Goal: Task Accomplishment & Management: Use online tool/utility

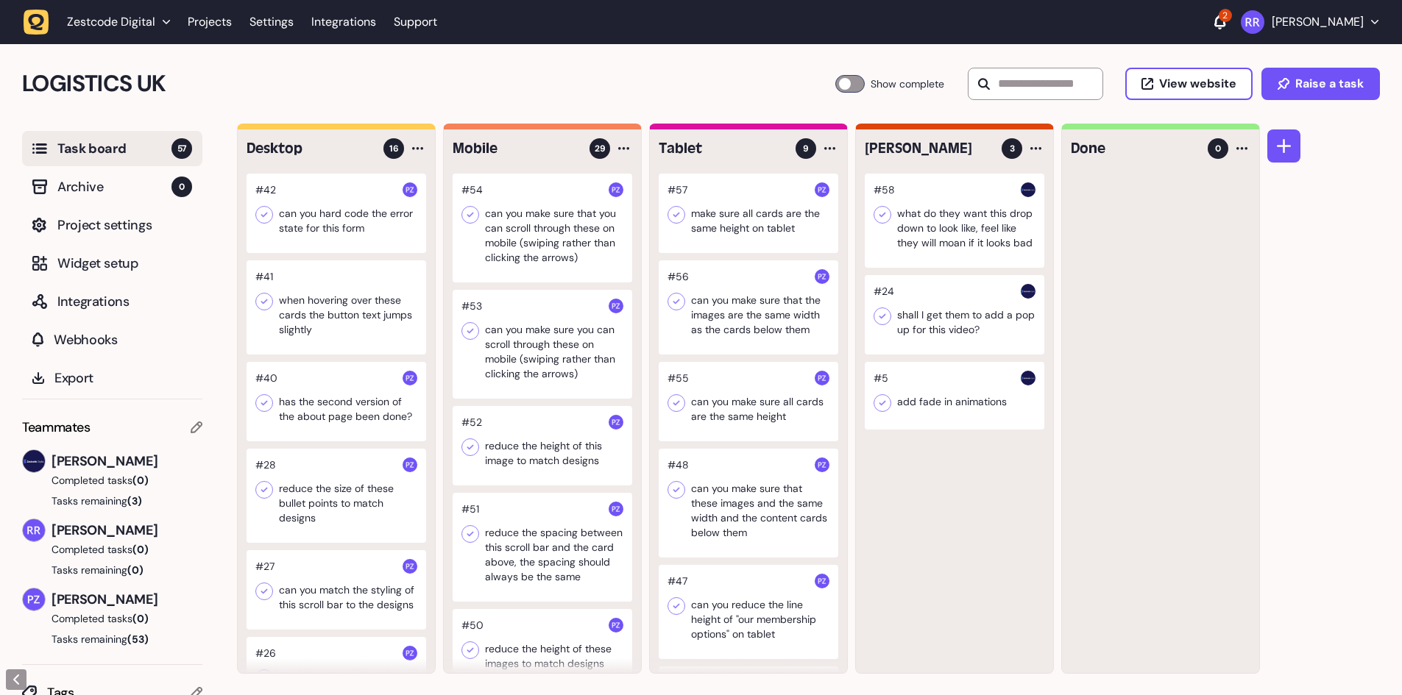
click at [971, 238] on div at bounding box center [955, 221] width 180 height 94
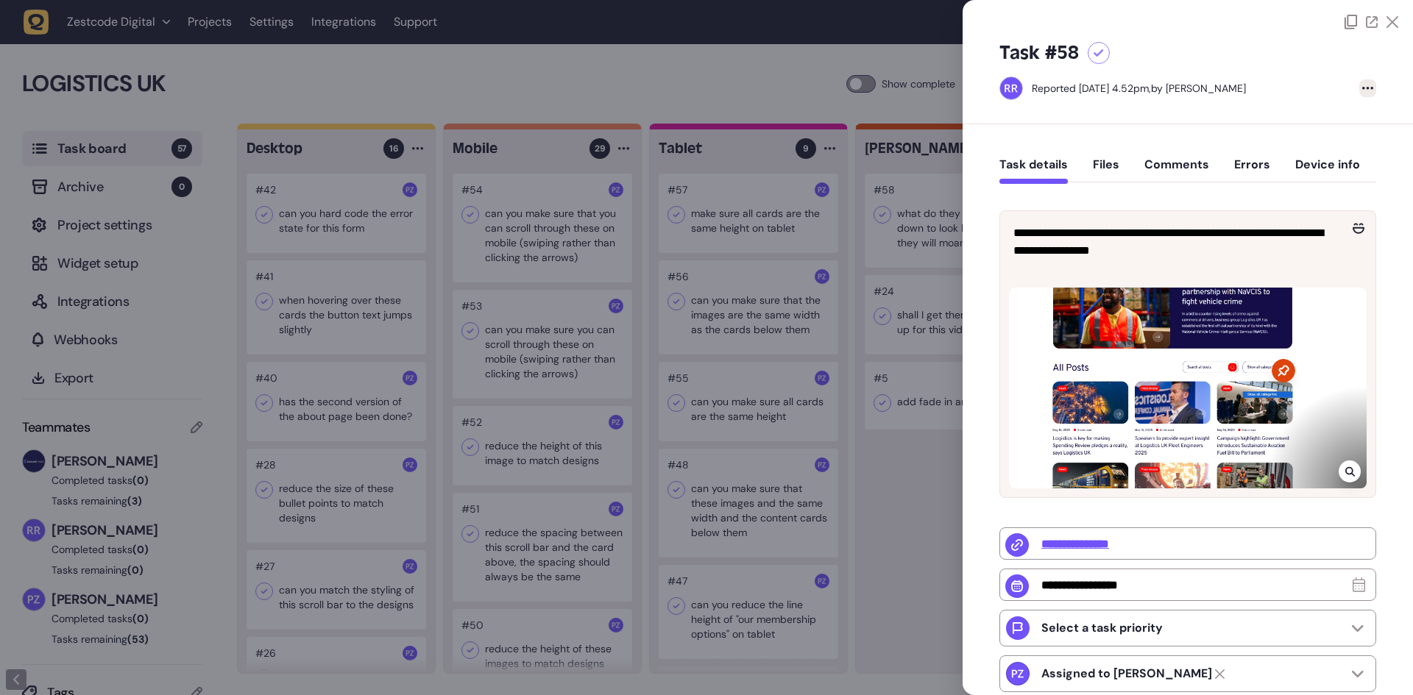
click at [1362, 92] on div at bounding box center [1367, 88] width 17 height 18
click at [1332, 118] on div "Delete task" at bounding box center [1337, 118] width 55 height 15
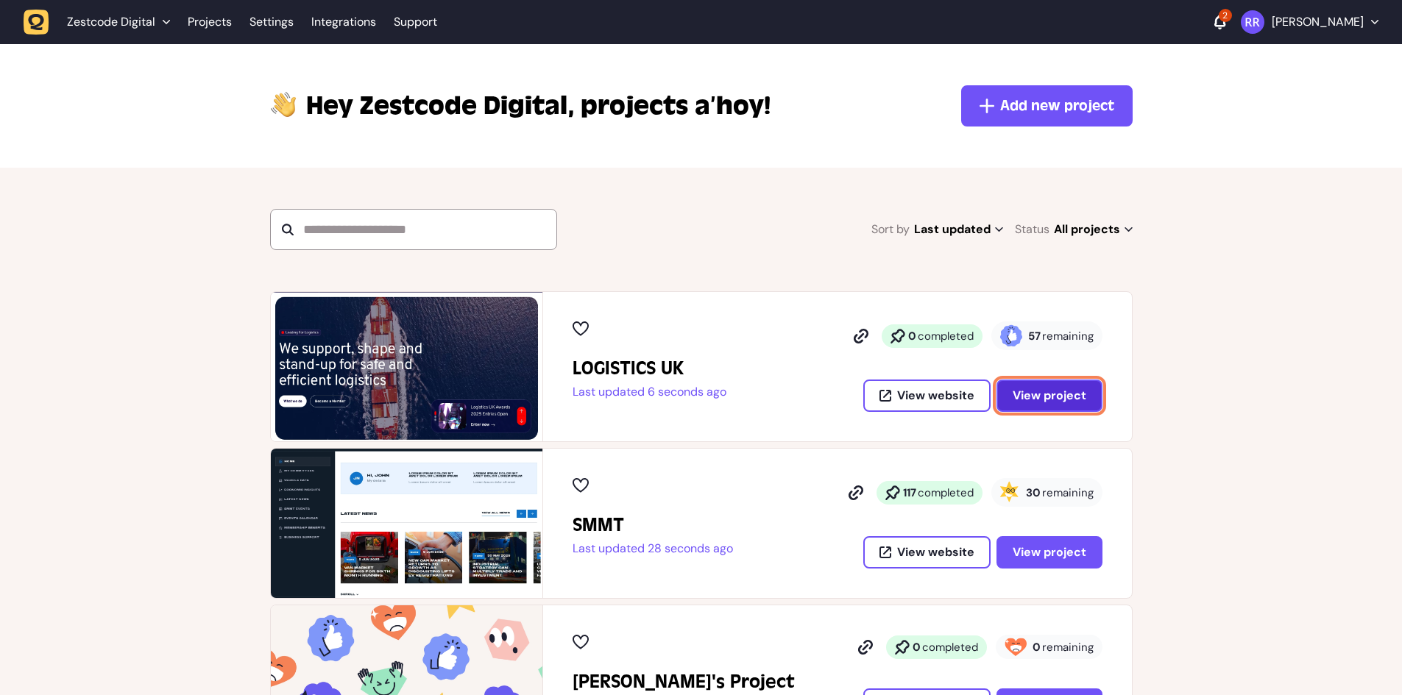
click at [1064, 410] on button "View project" at bounding box center [1049, 396] width 106 height 32
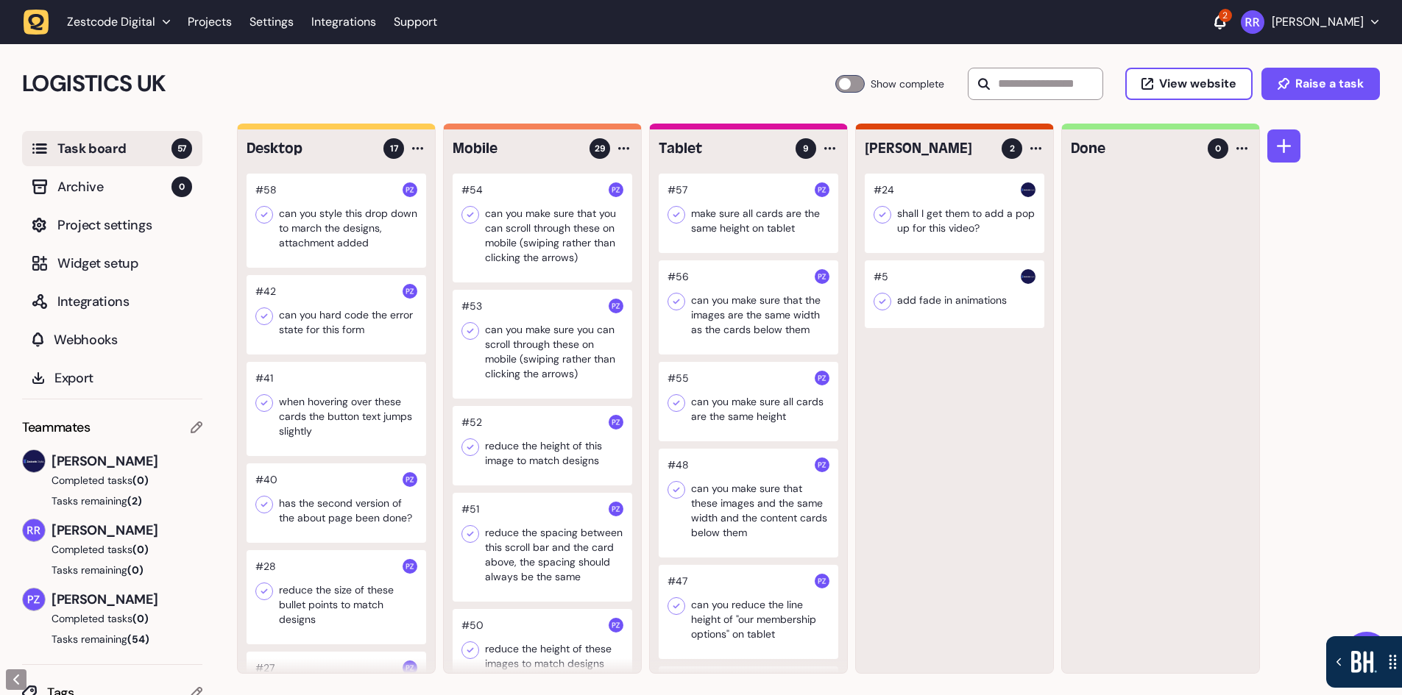
click at [327, 223] on div at bounding box center [337, 221] width 180 height 94
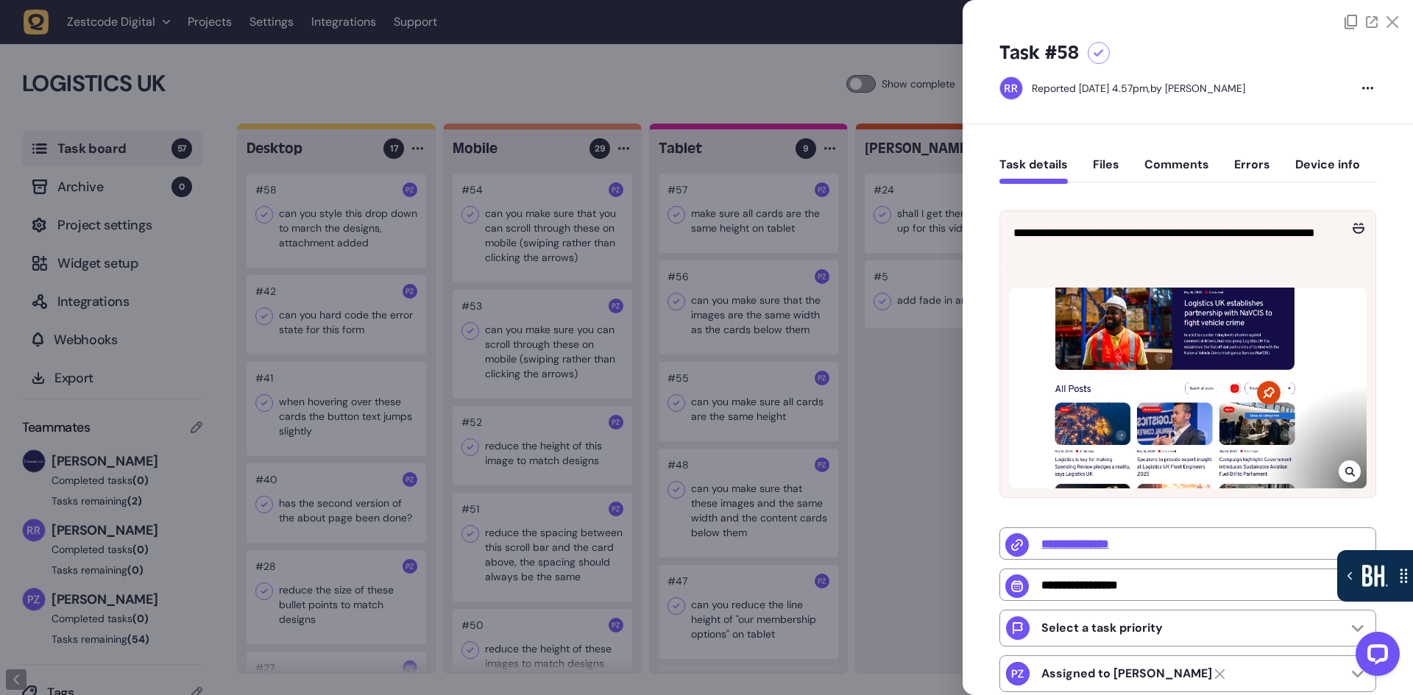
click at [1110, 163] on button "Files" at bounding box center [1106, 170] width 26 height 26
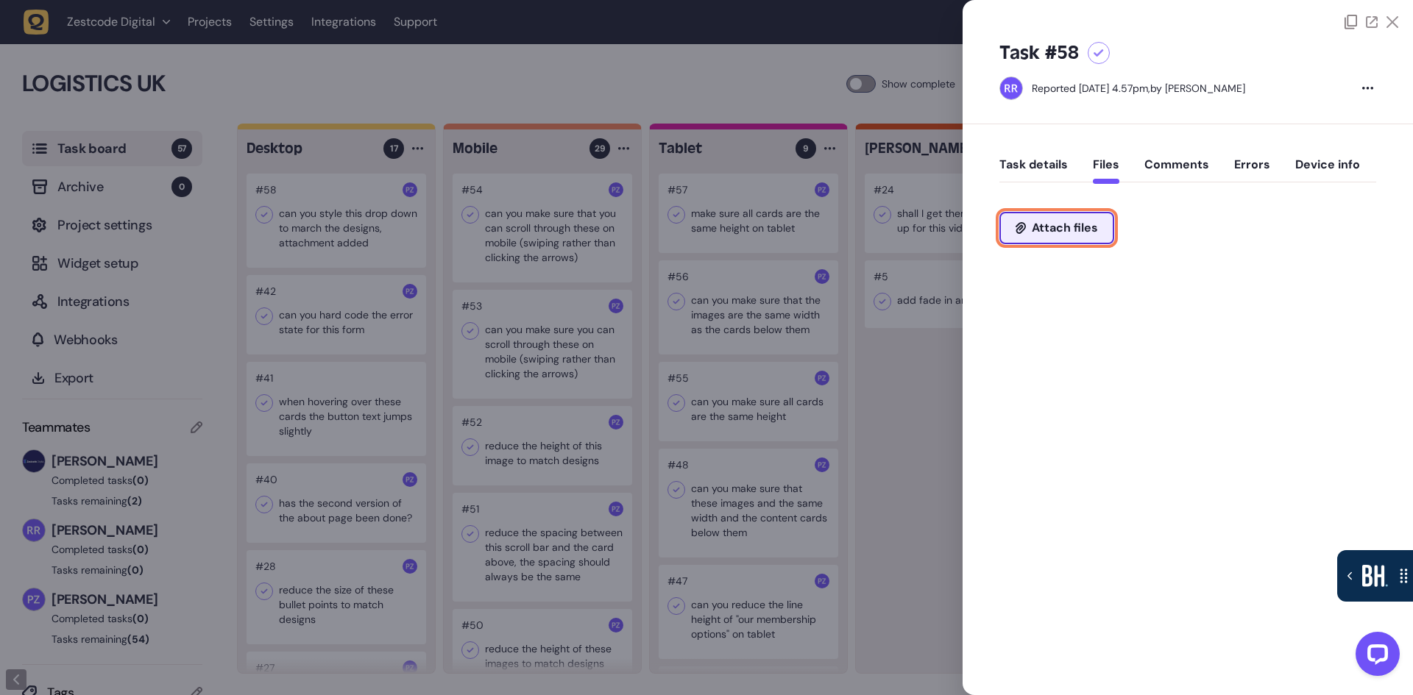
click at [1077, 234] on span "Attach files" at bounding box center [1065, 228] width 66 height 12
type input "**********"
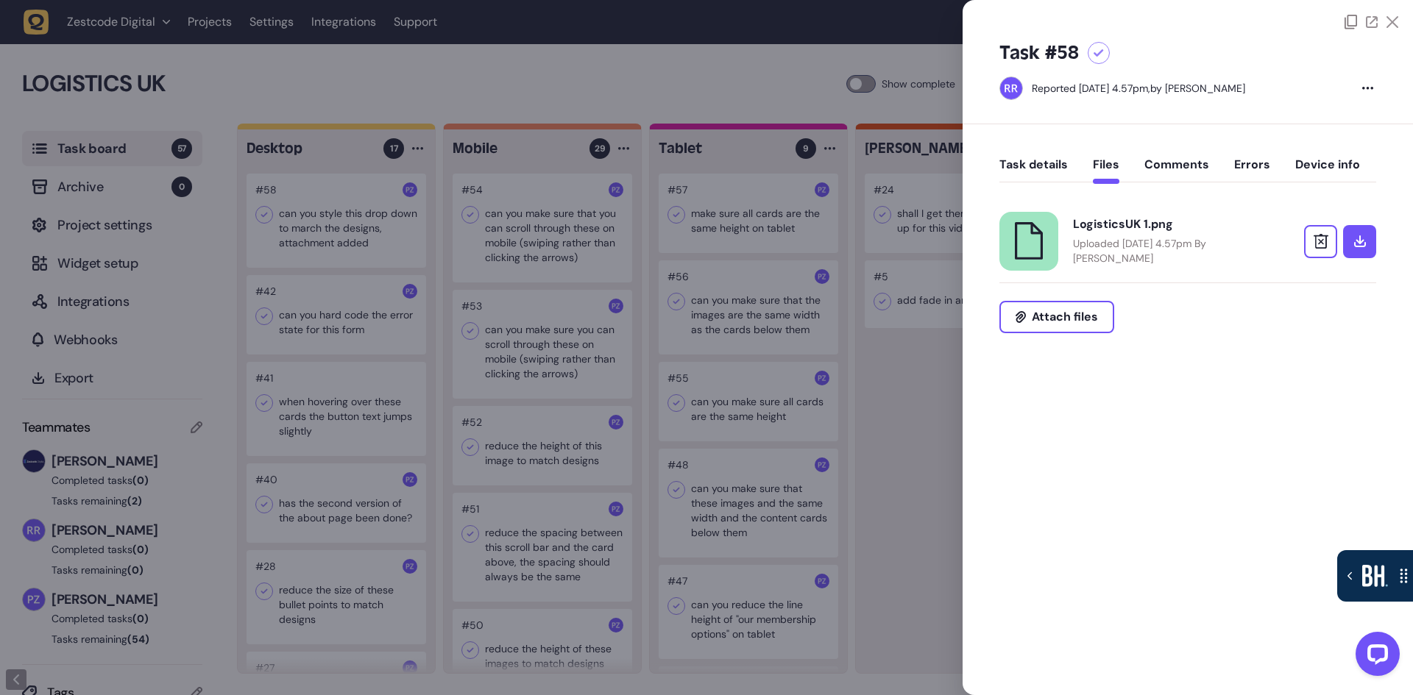
click at [918, 482] on div at bounding box center [706, 347] width 1413 height 695
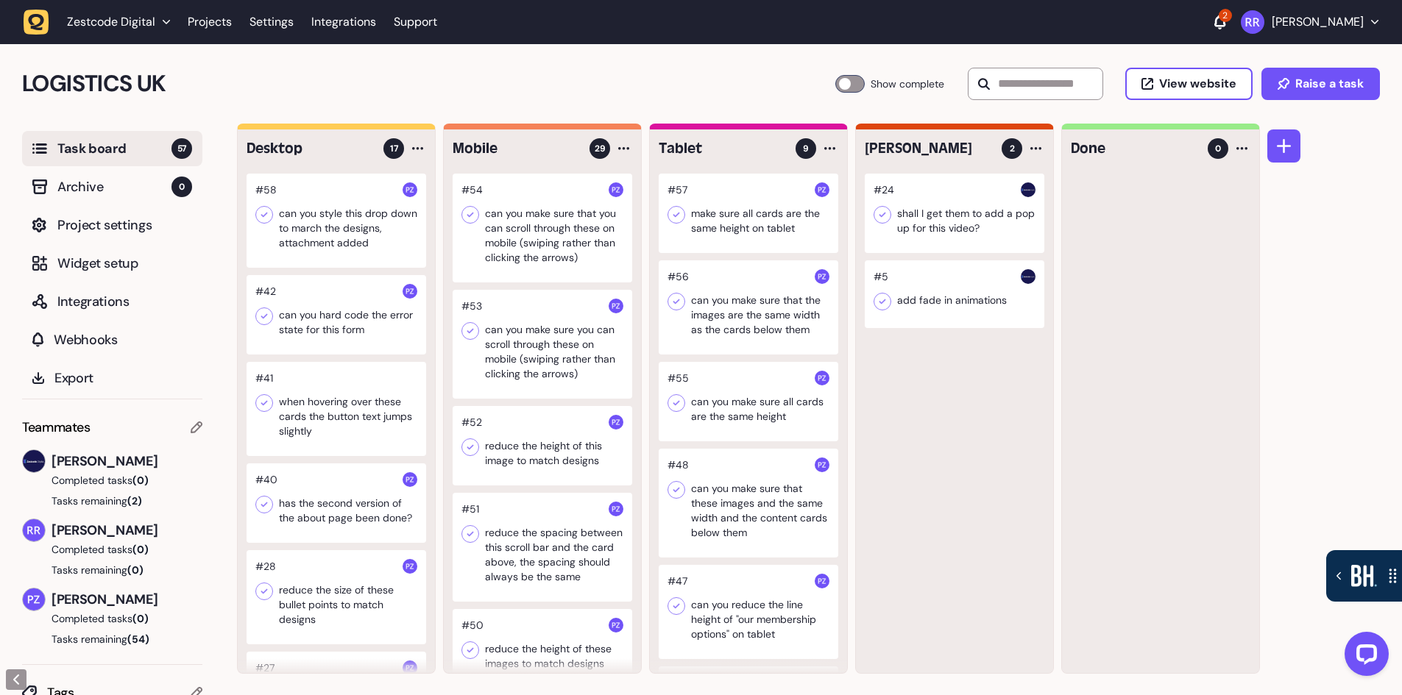
click at [363, 230] on div at bounding box center [337, 221] width 180 height 94
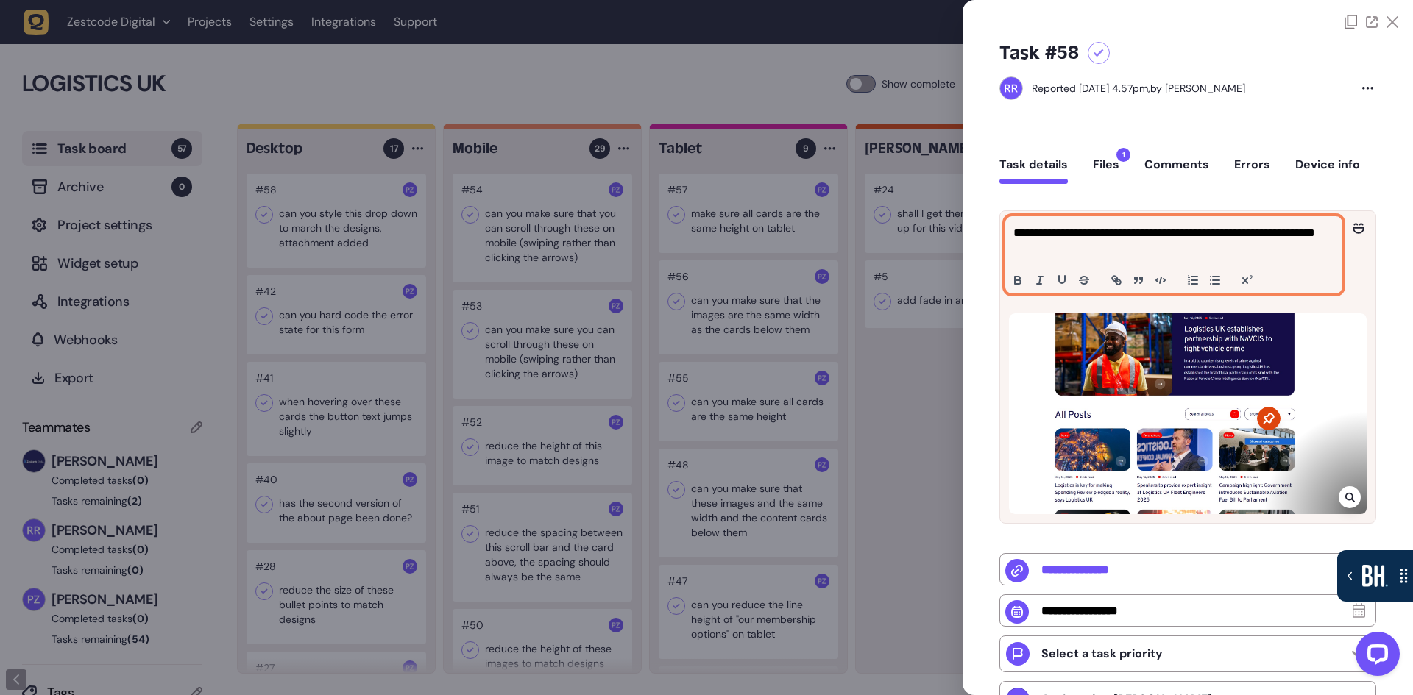
click at [1127, 250] on p "**********" at bounding box center [1171, 241] width 317 height 35
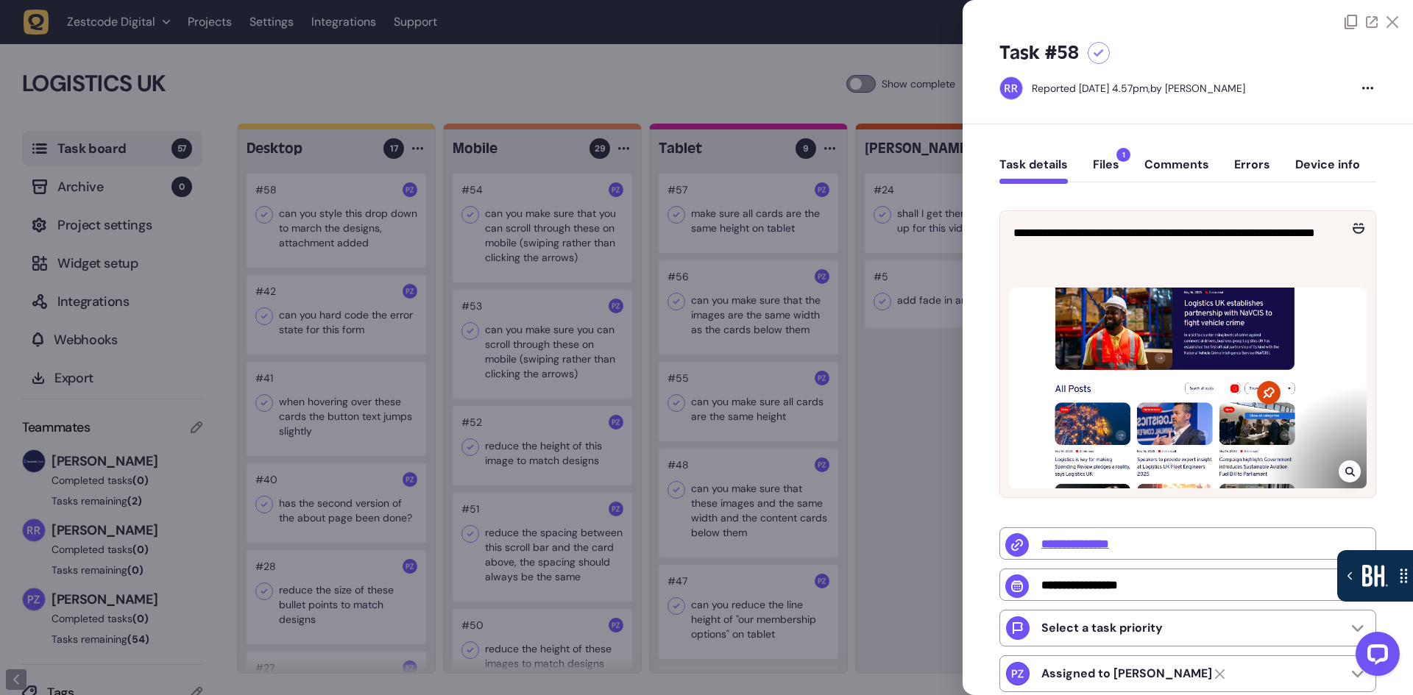
click at [910, 407] on div at bounding box center [706, 347] width 1413 height 695
